Goal: Navigation & Orientation: Find specific page/section

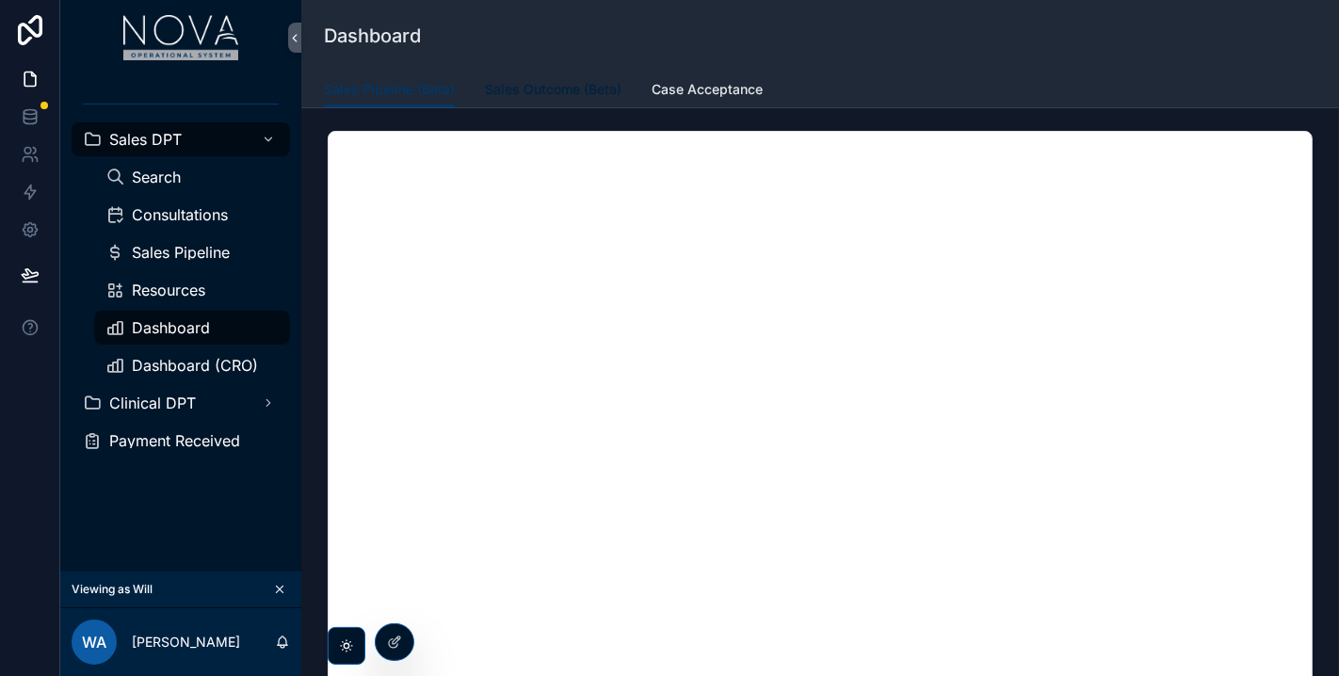
click at [587, 98] on span "Sales Outcome (Beta)" at bounding box center [553, 89] width 137 height 19
click at [723, 99] on link "Case Acceptance" at bounding box center [707, 92] width 111 height 38
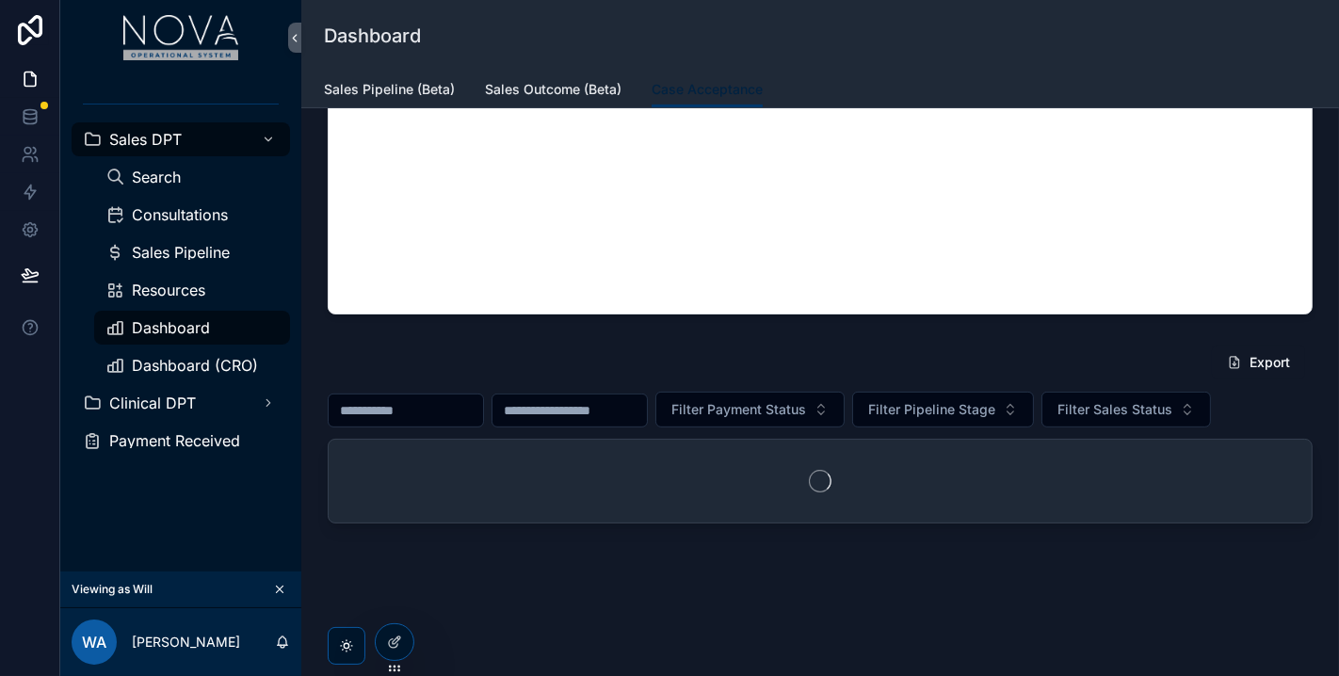
scroll to position [497, 0]
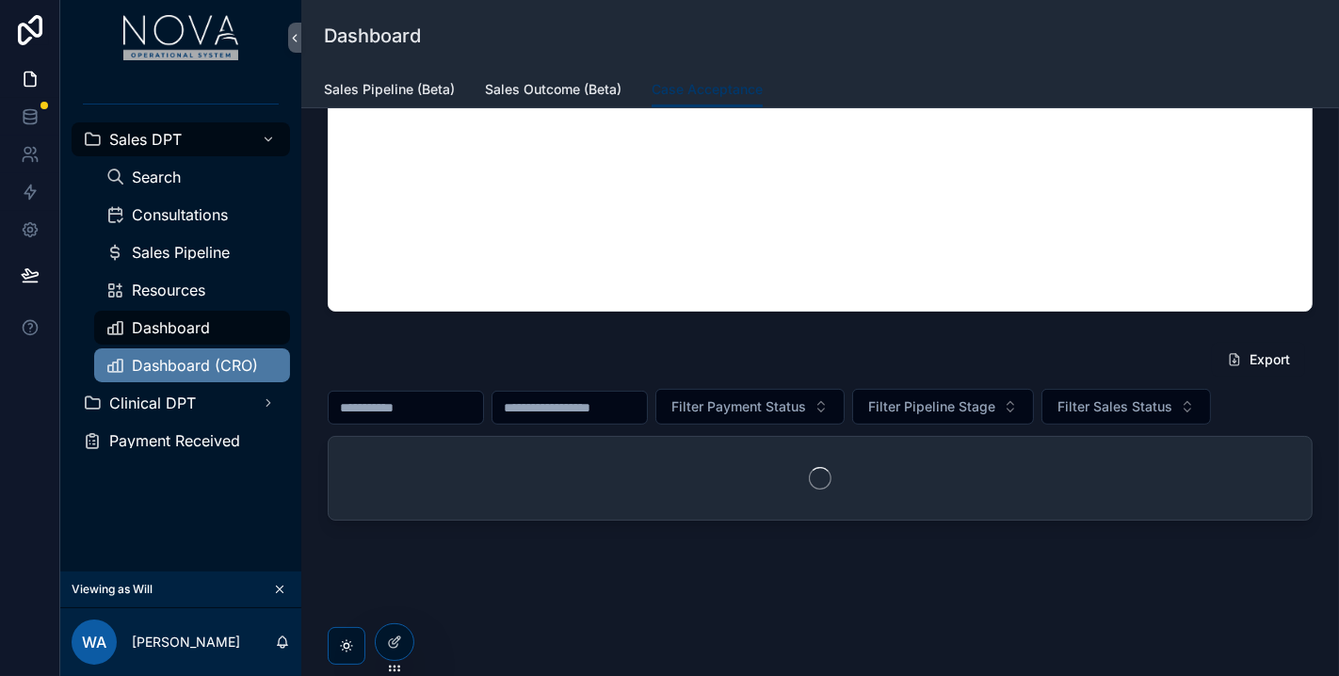
click at [219, 365] on span "Dashboard (CRO)" at bounding box center [195, 365] width 126 height 15
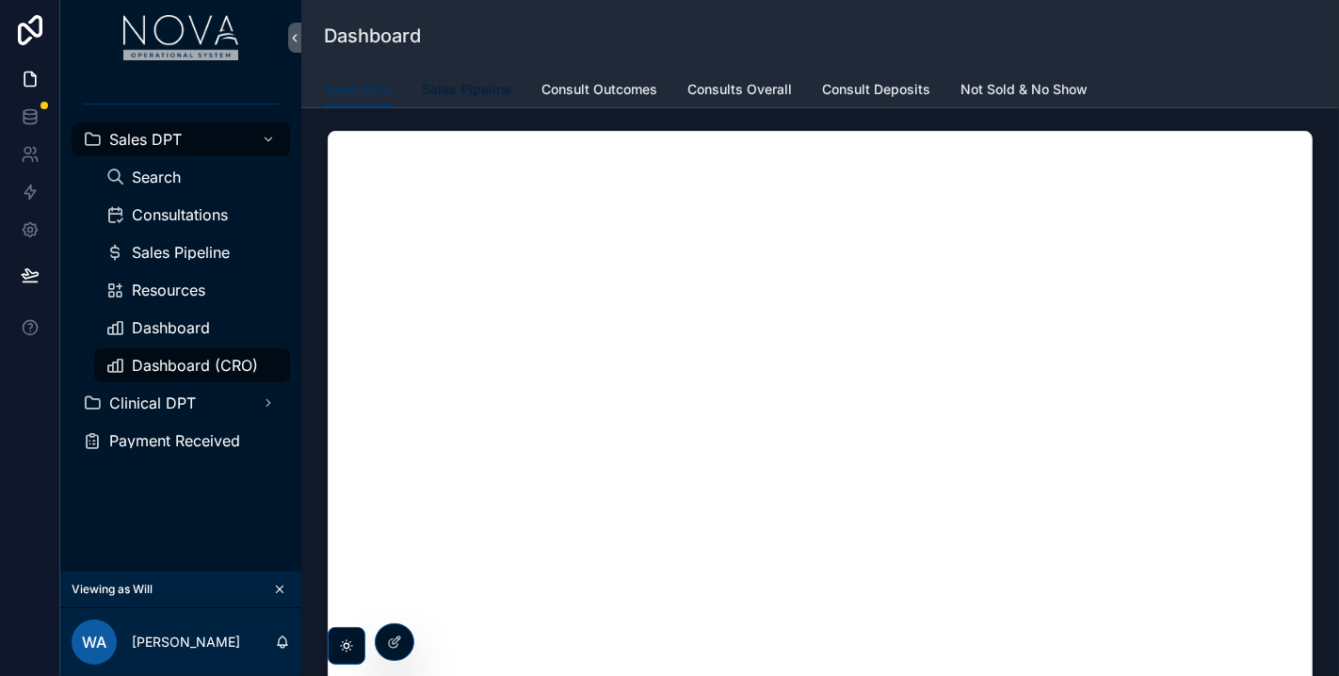
click at [498, 91] on span "Sales Pipeline" at bounding box center [466, 89] width 89 height 19
click at [606, 84] on span "Consult Outcomes" at bounding box center [600, 89] width 116 height 19
click at [763, 83] on span "Consults Overall" at bounding box center [740, 89] width 105 height 19
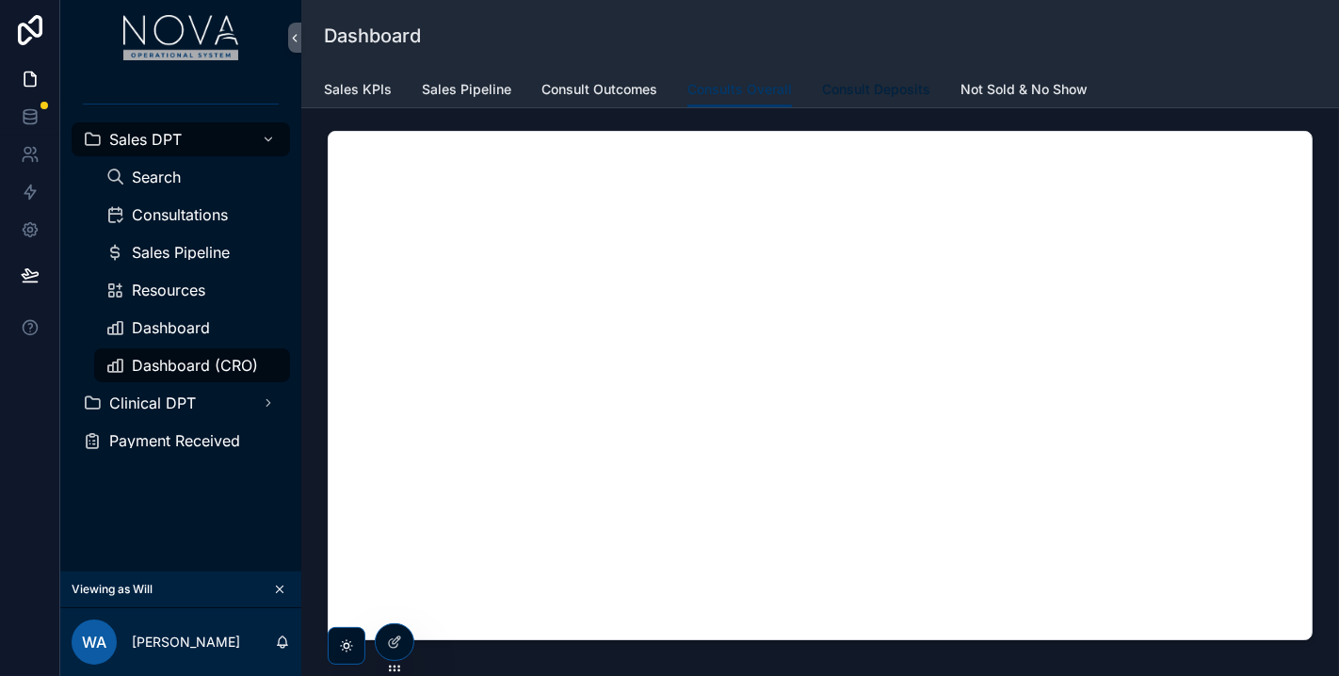
click at [848, 91] on span "Consult Deposits" at bounding box center [876, 89] width 108 height 19
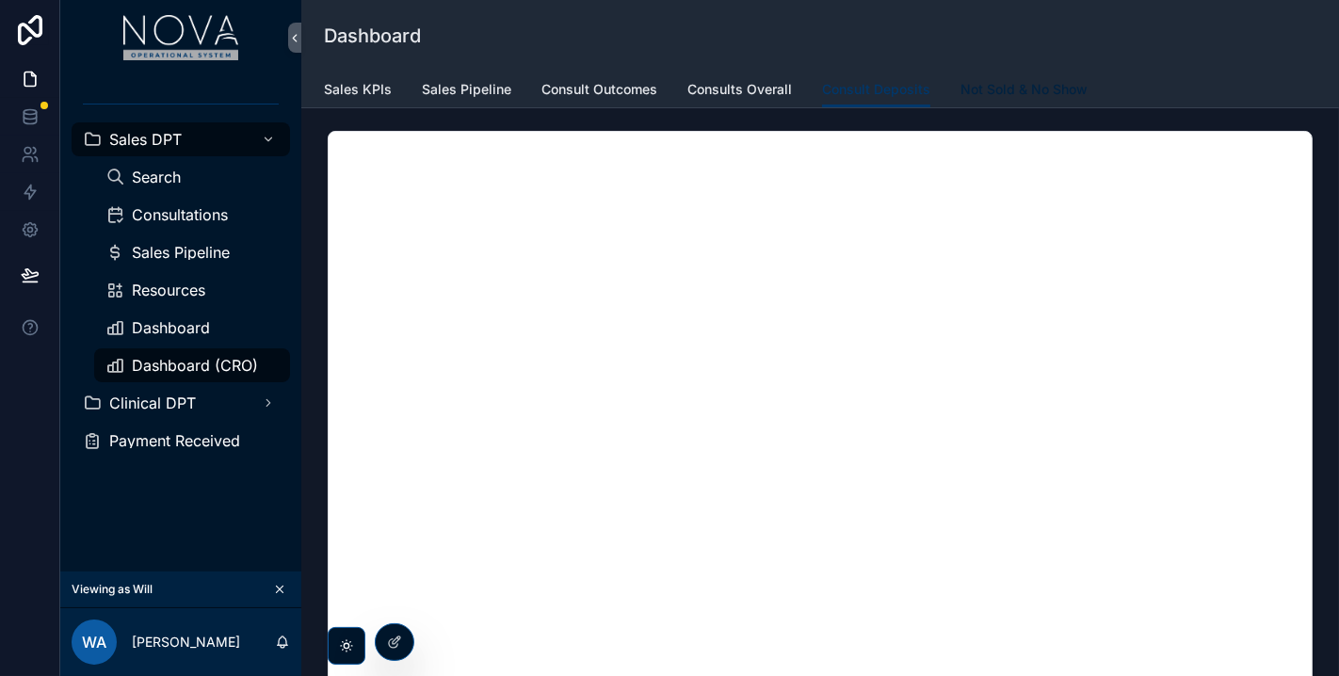
click at [1000, 87] on span "Not Sold & No Show" at bounding box center [1024, 89] width 127 height 19
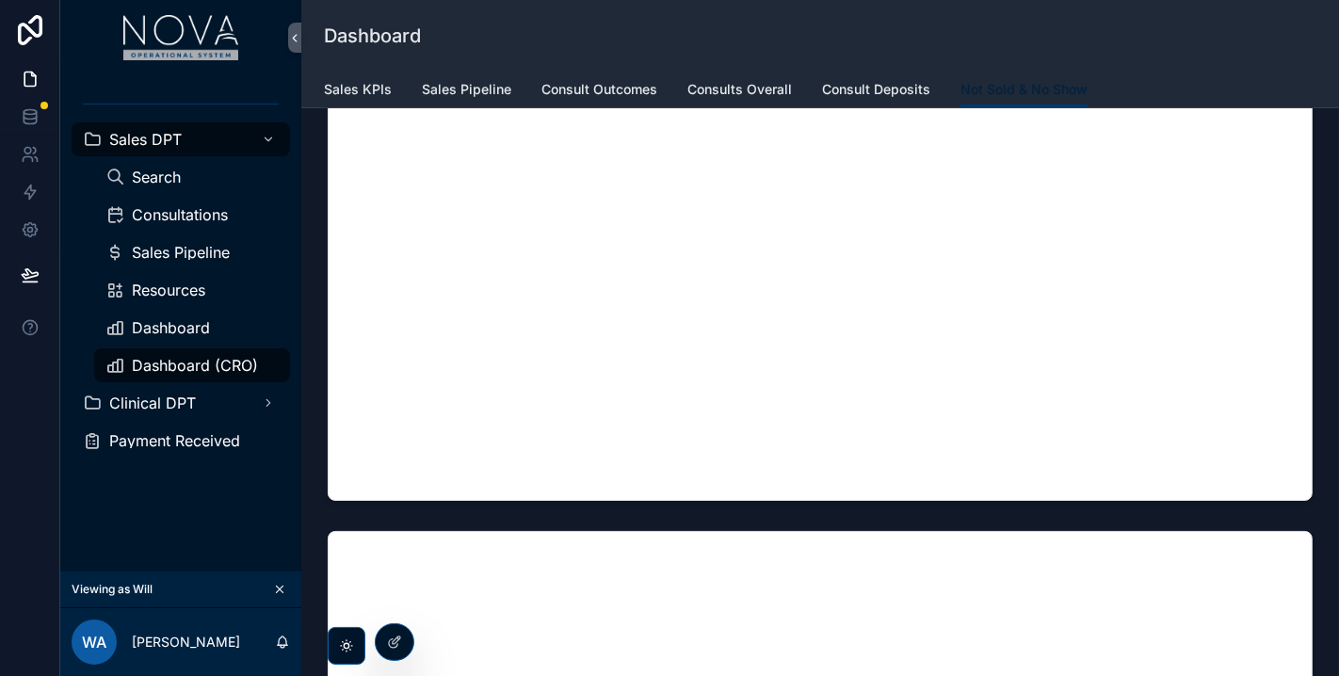
scroll to position [314, 0]
